Goal: Navigation & Orientation: Find specific page/section

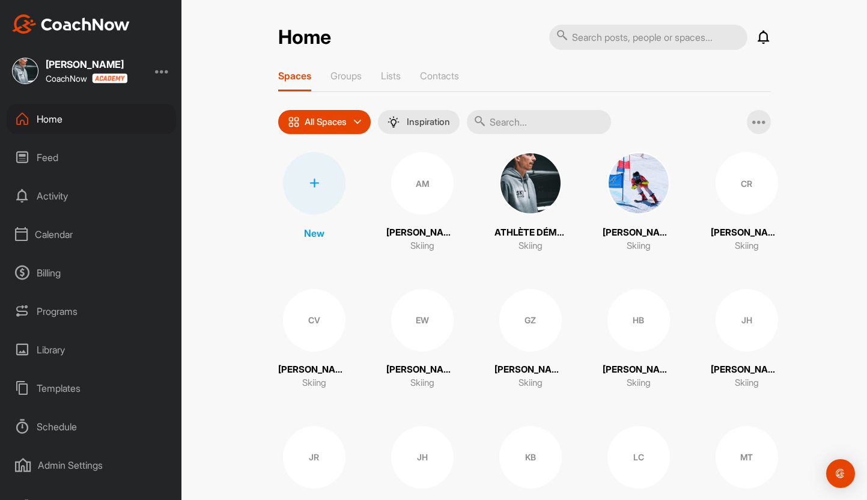
click at [314, 320] on div "CV" at bounding box center [314, 320] width 63 height 63
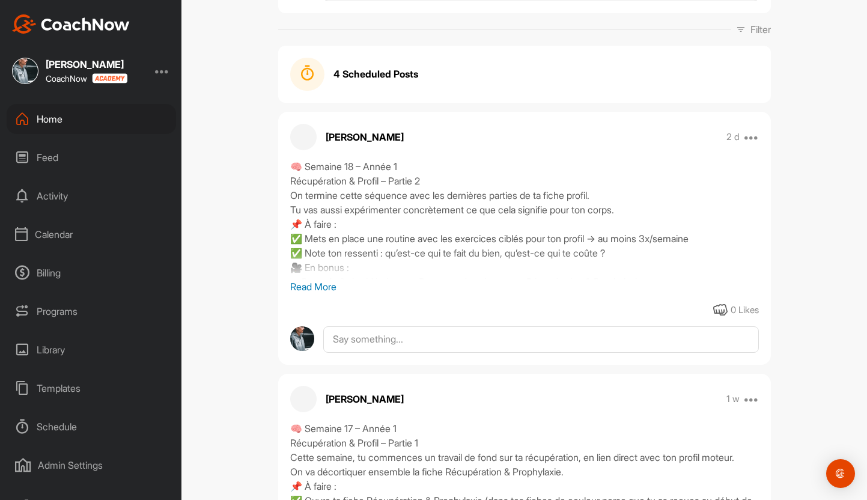
scroll to position [172, 0]
click at [310, 286] on p "Read More" at bounding box center [524, 286] width 469 height 14
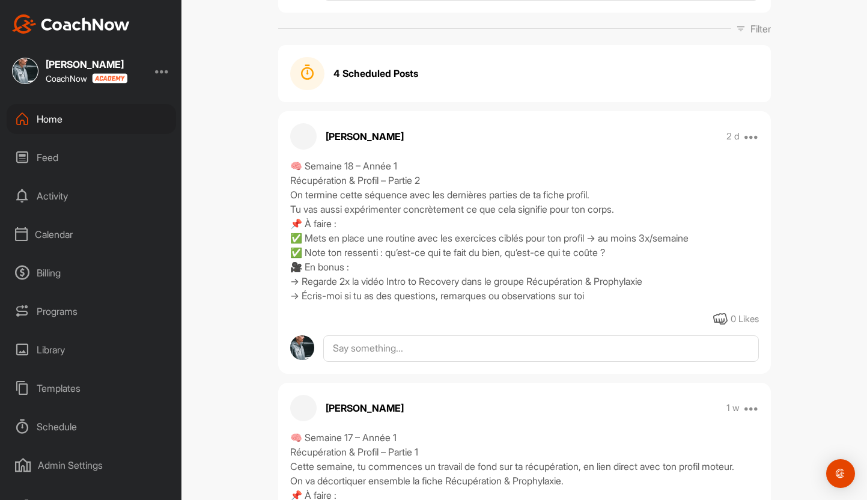
click at [310, 286] on div "🧠 Semaine 18 – Année 1 Récupération & Profil – Partie 2 On termine cette séquen…" at bounding box center [524, 231] width 469 height 144
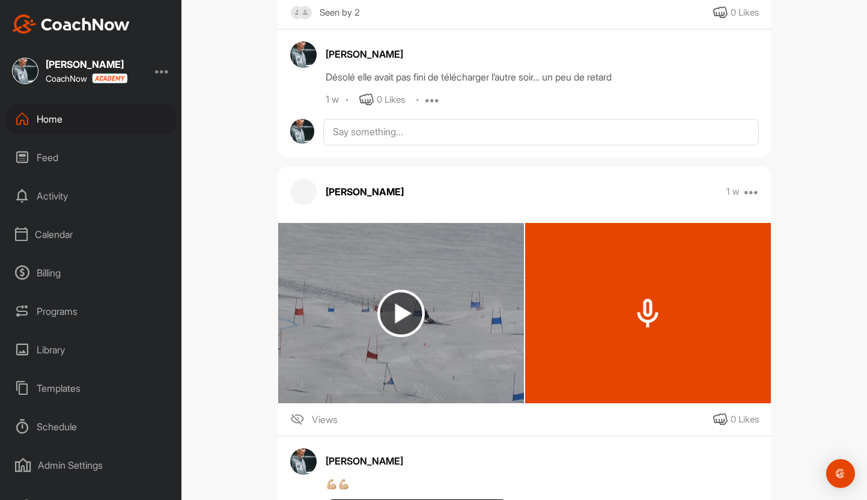
scroll to position [1144, 0]
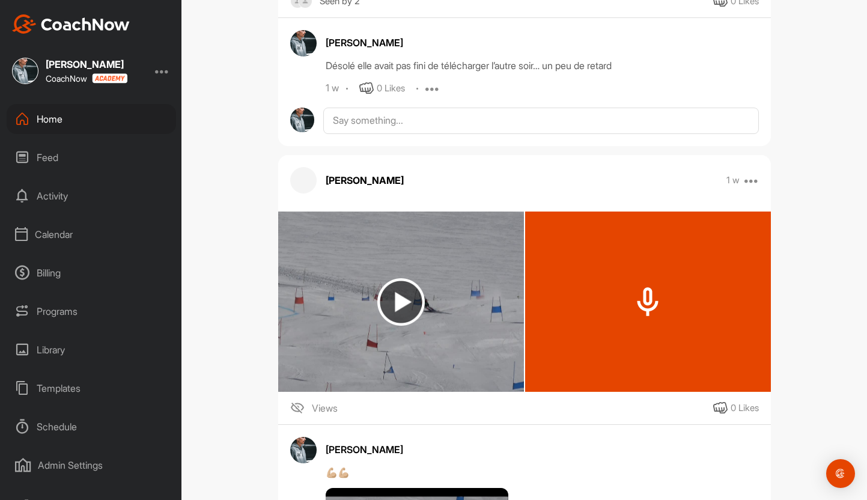
drag, startPoint x: 557, startPoint y: 328, endPoint x: 525, endPoint y: 348, distance: 37.0
click at [525, 348] on div at bounding box center [648, 302] width 246 height 180
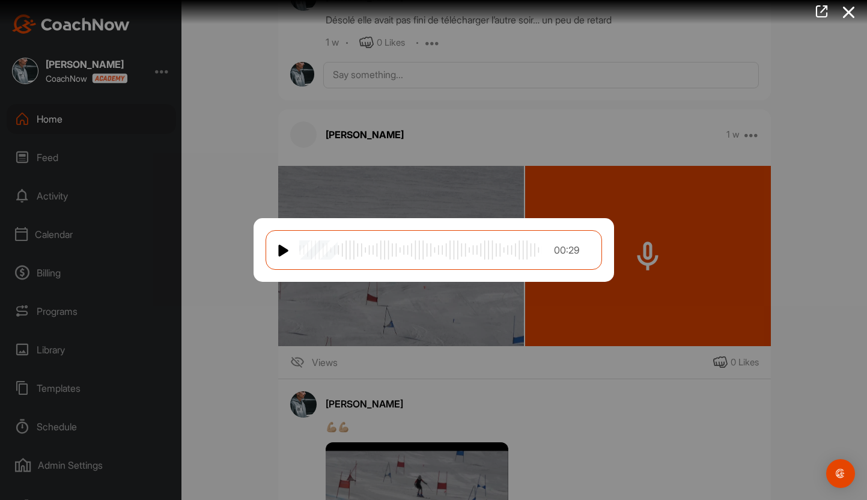
click at [281, 249] on img at bounding box center [284, 250] width 12 height 14
click at [206, 237] on div at bounding box center [433, 250] width 867 height 500
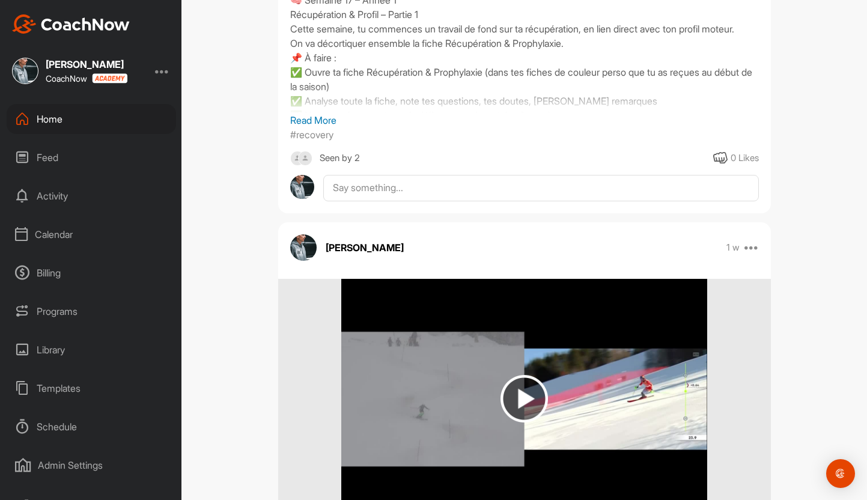
scroll to position [0, 0]
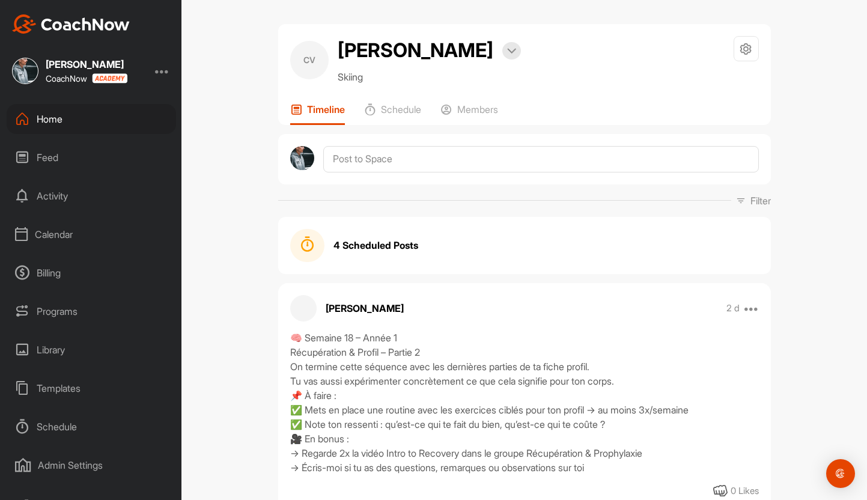
click at [77, 115] on div "Home" at bounding box center [91, 119] width 169 height 30
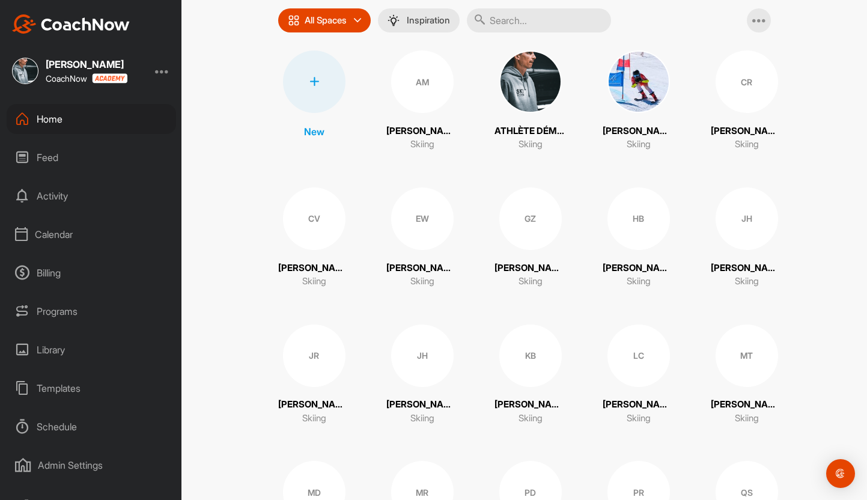
scroll to position [106, 0]
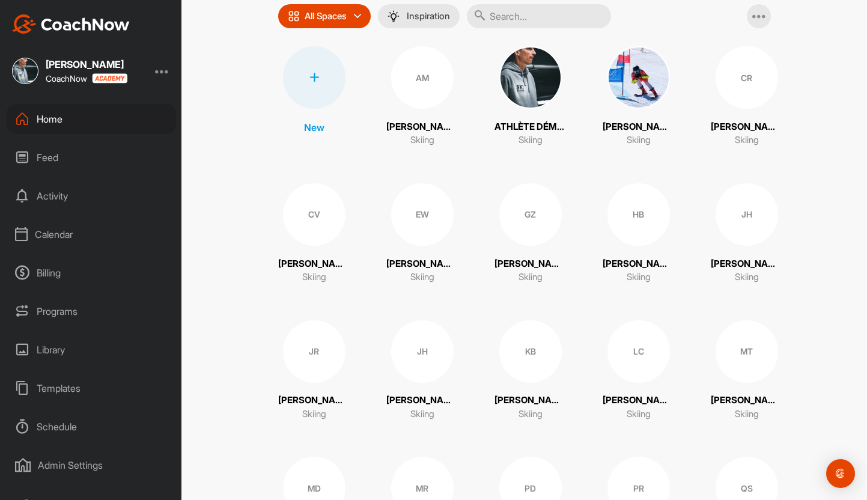
click at [329, 342] on div "JR" at bounding box center [314, 351] width 63 height 63
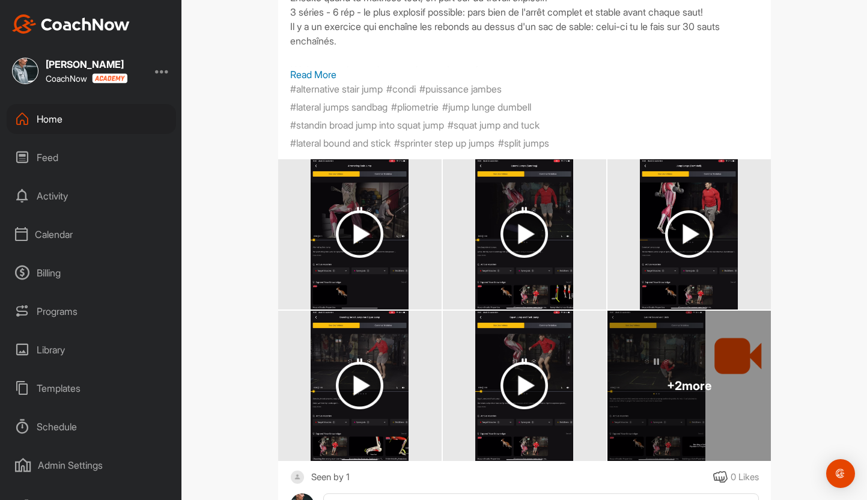
scroll to position [767, 0]
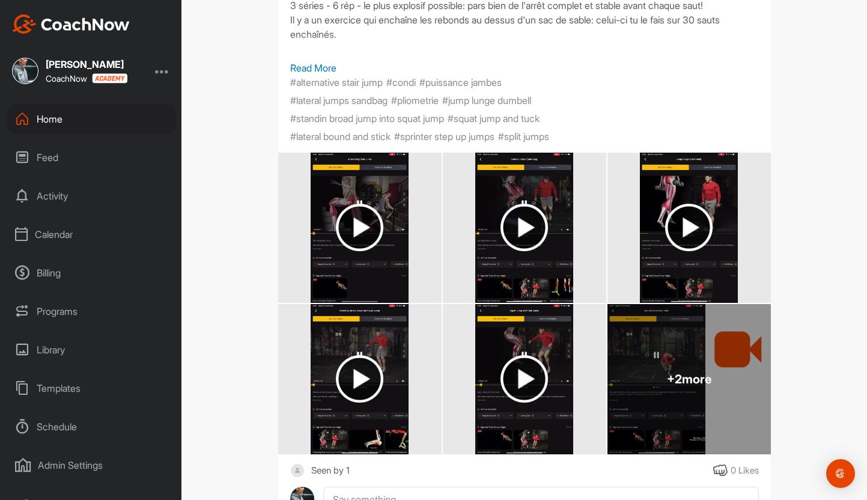
click at [372, 240] on img at bounding box center [359, 227] width 47 height 47
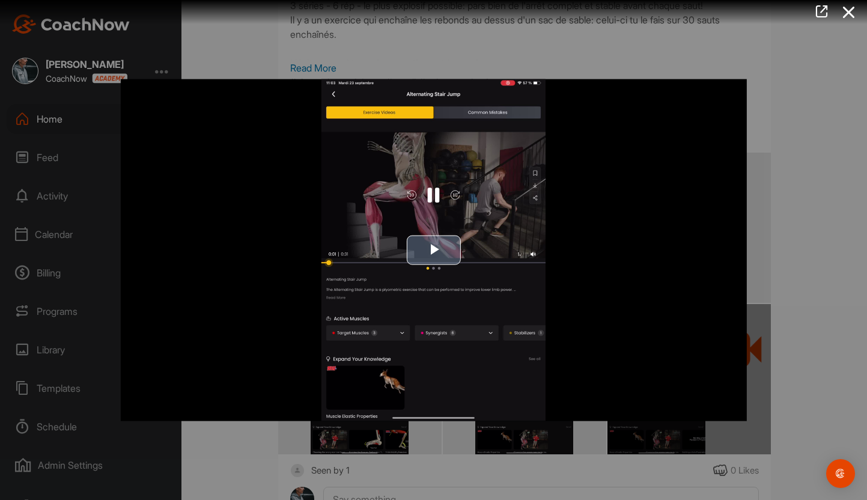
click at [434, 250] on span "Video Player" at bounding box center [434, 250] width 0 height 0
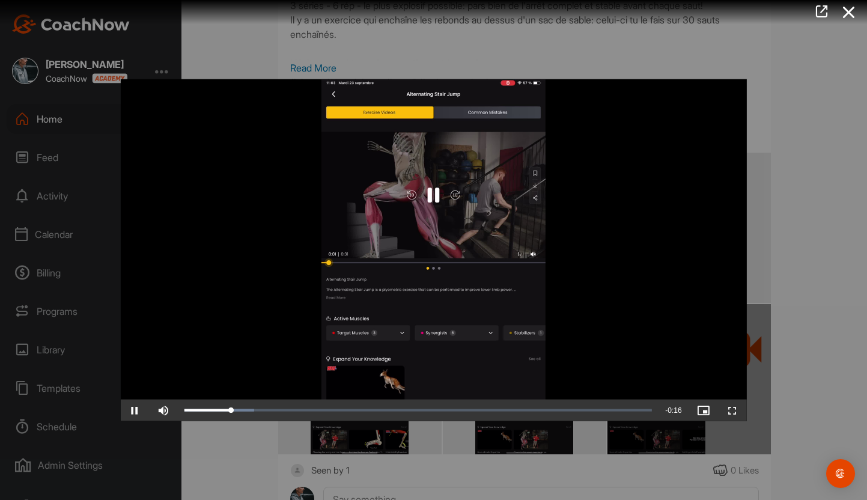
click at [239, 442] on div at bounding box center [433, 250] width 867 height 500
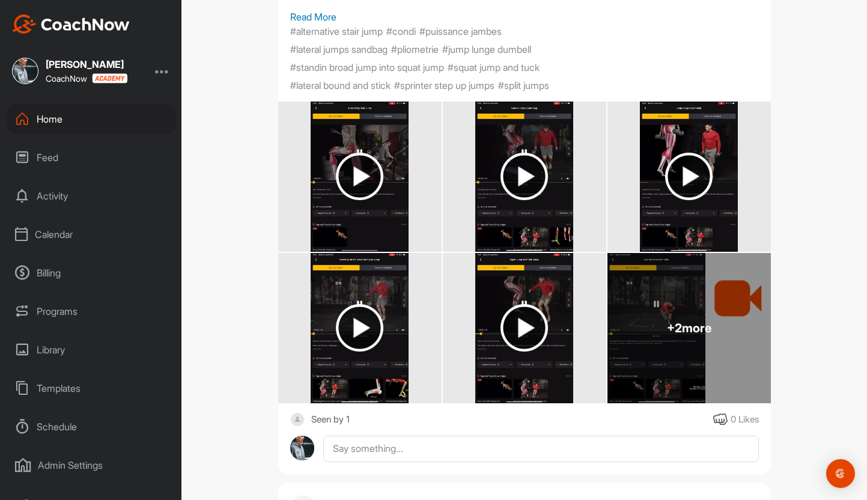
scroll to position [817, 0]
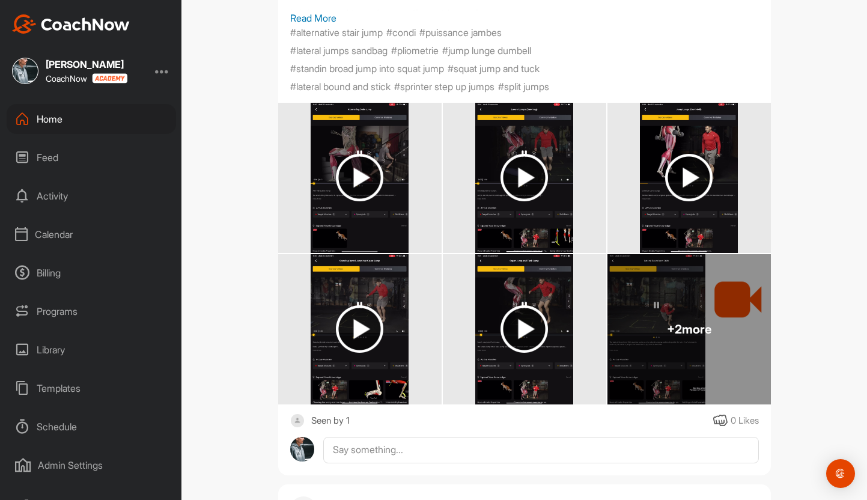
click at [359, 193] on img at bounding box center [359, 177] width 47 height 47
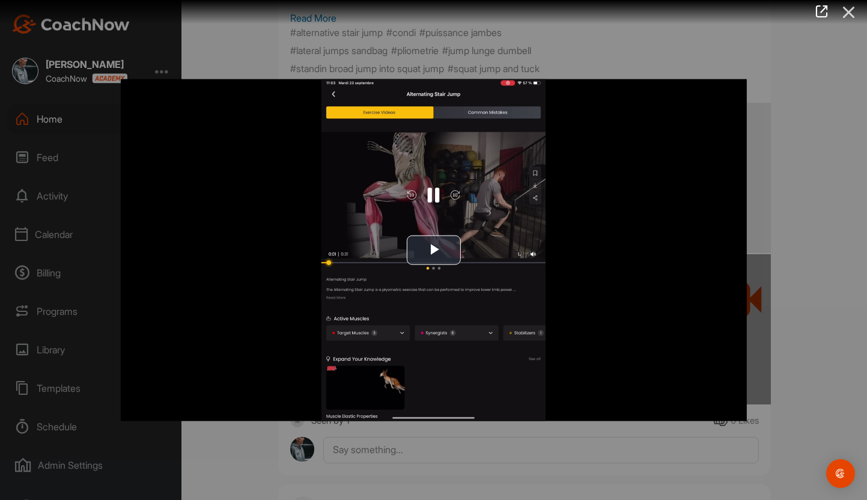
click at [850, 16] on icon at bounding box center [849, 12] width 28 height 22
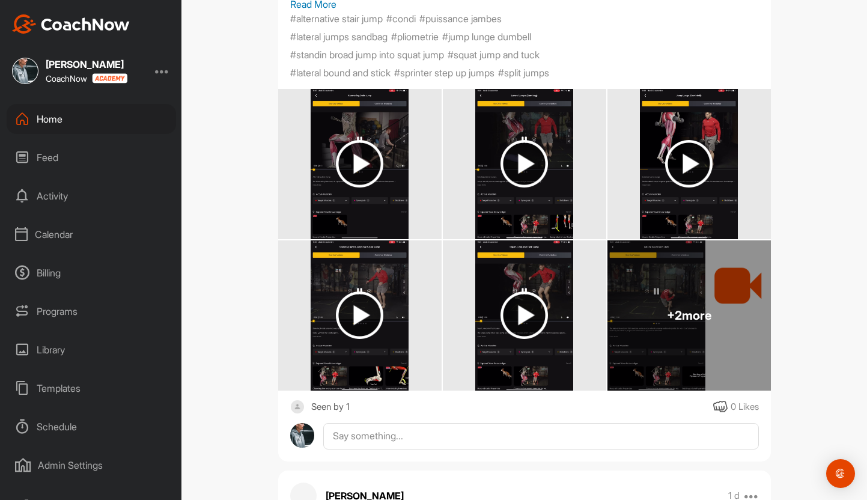
scroll to position [830, 0]
